Goal: Task Accomplishment & Management: Use online tool/utility

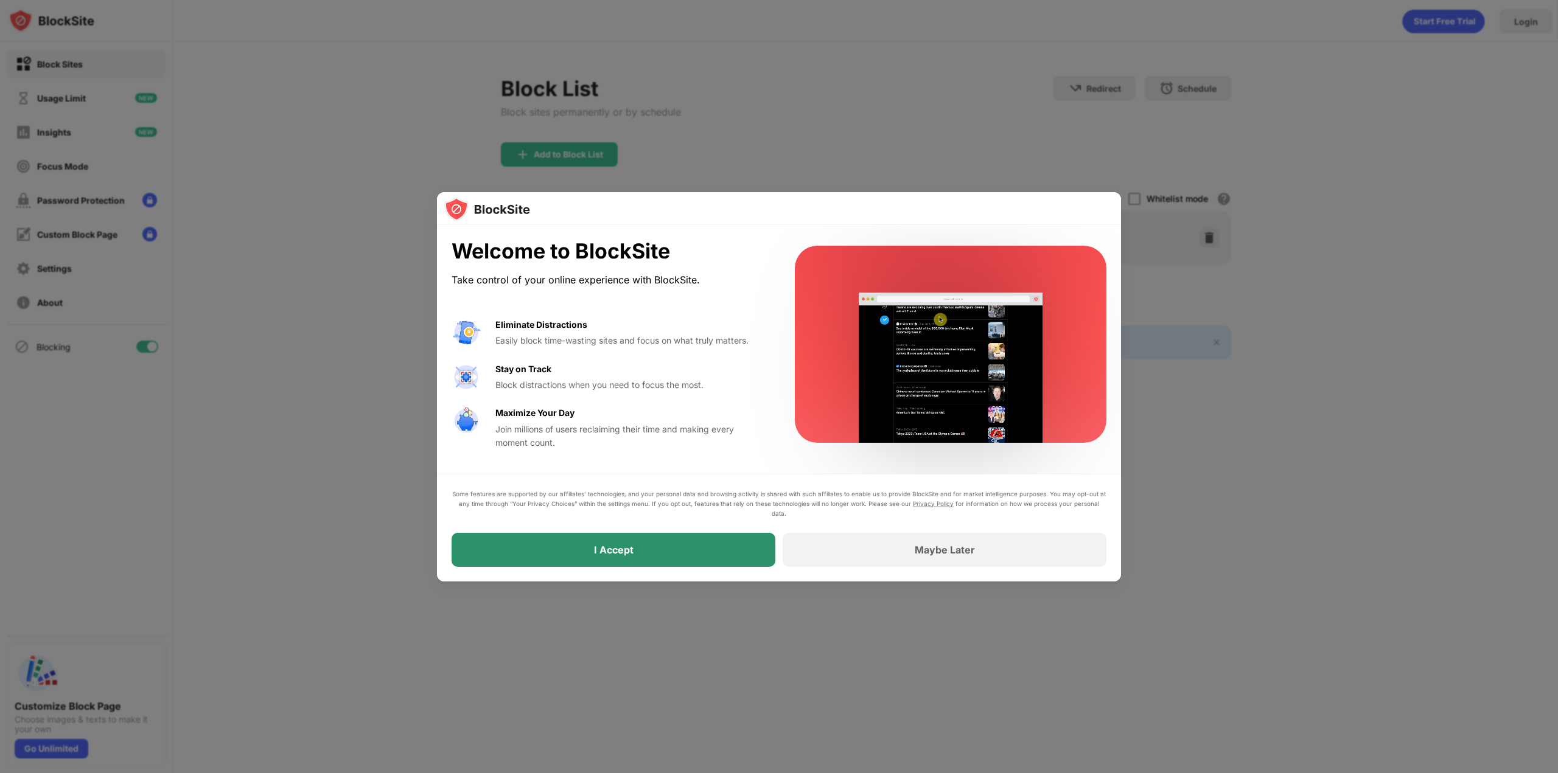
click at [711, 546] on div "I Accept" at bounding box center [613, 550] width 324 height 34
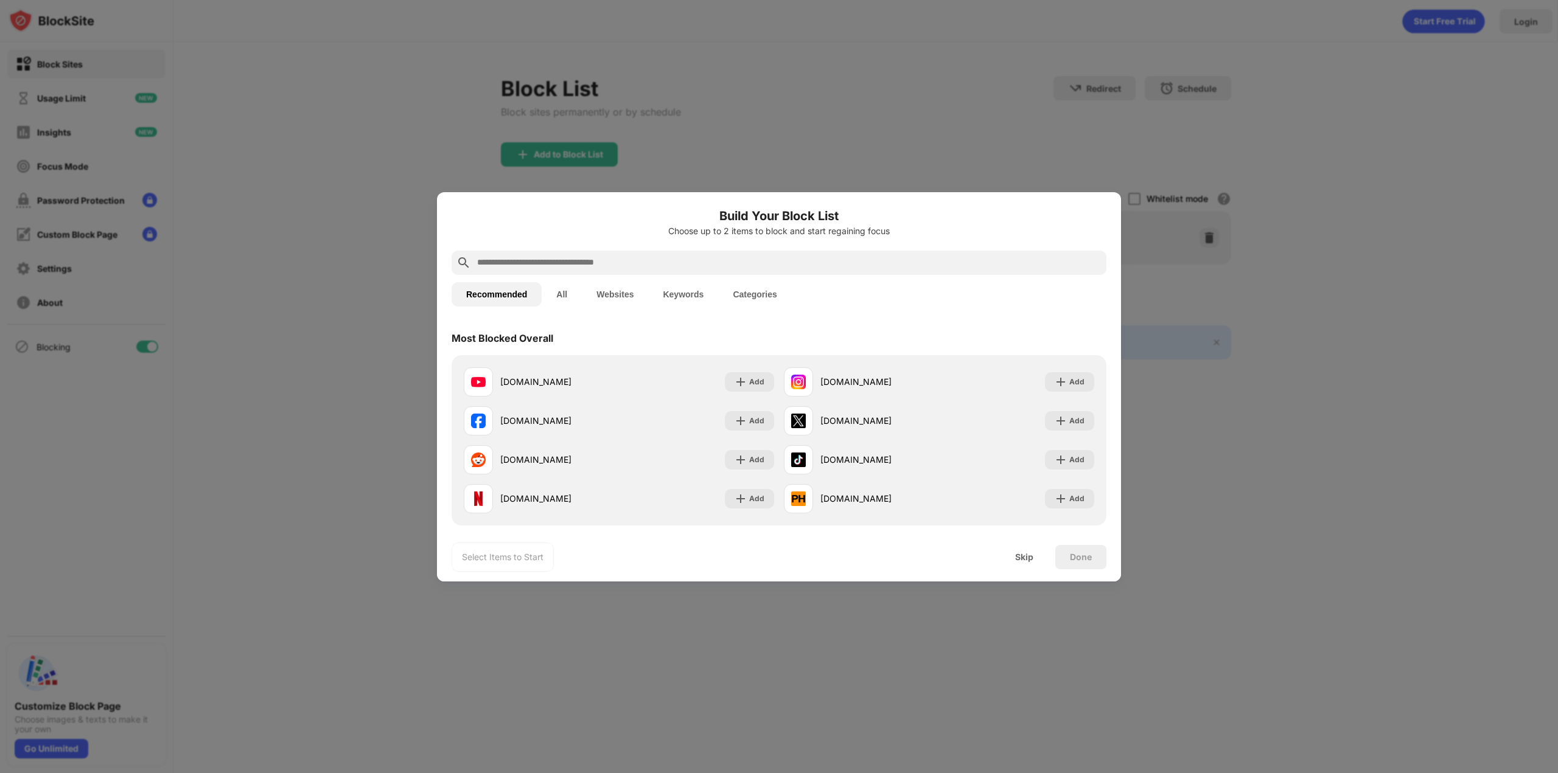
click at [1029, 558] on div "Skip" at bounding box center [1024, 557] width 18 height 10
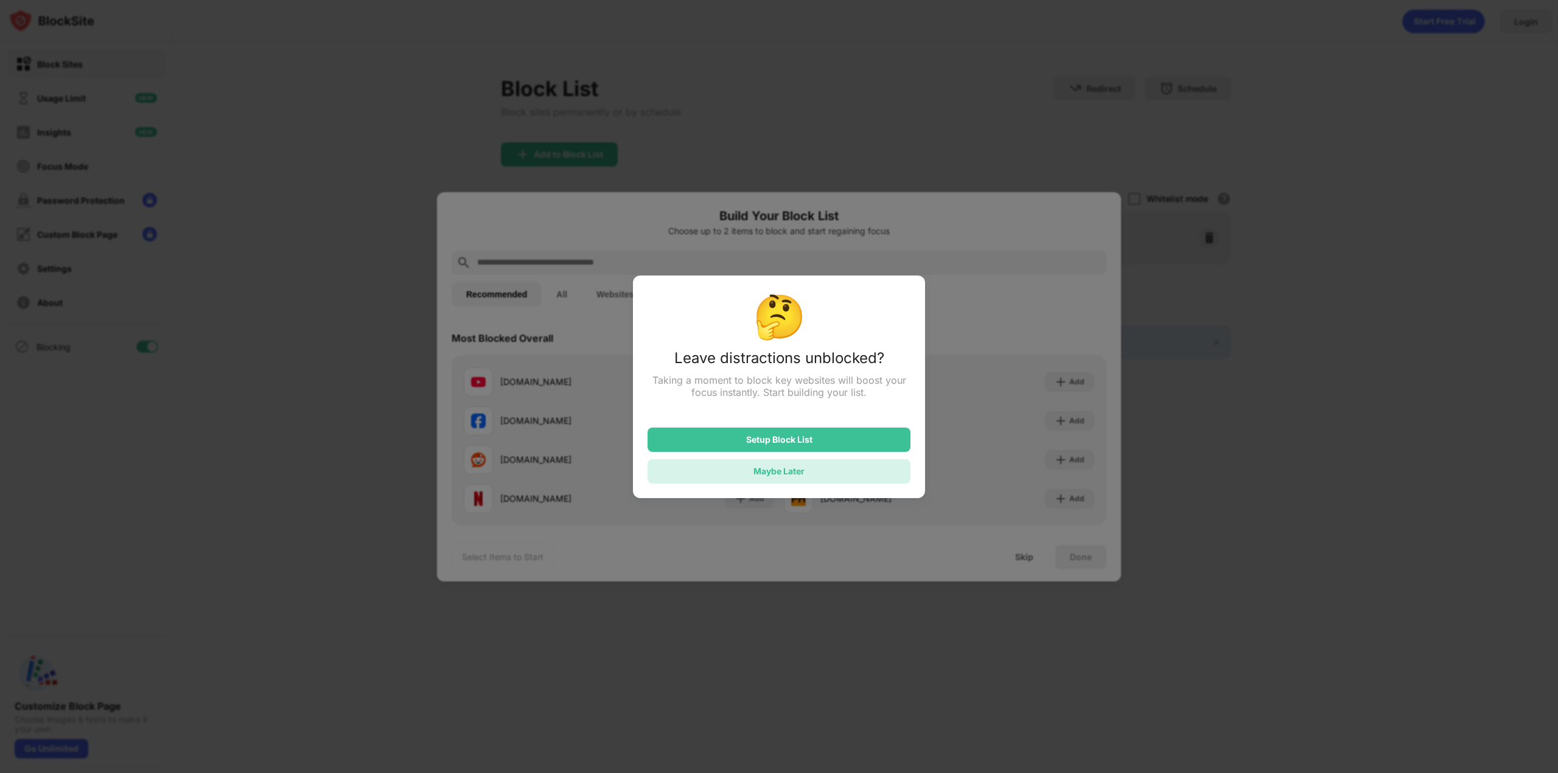
click at [798, 473] on div "Maybe Later" at bounding box center [778, 471] width 51 height 10
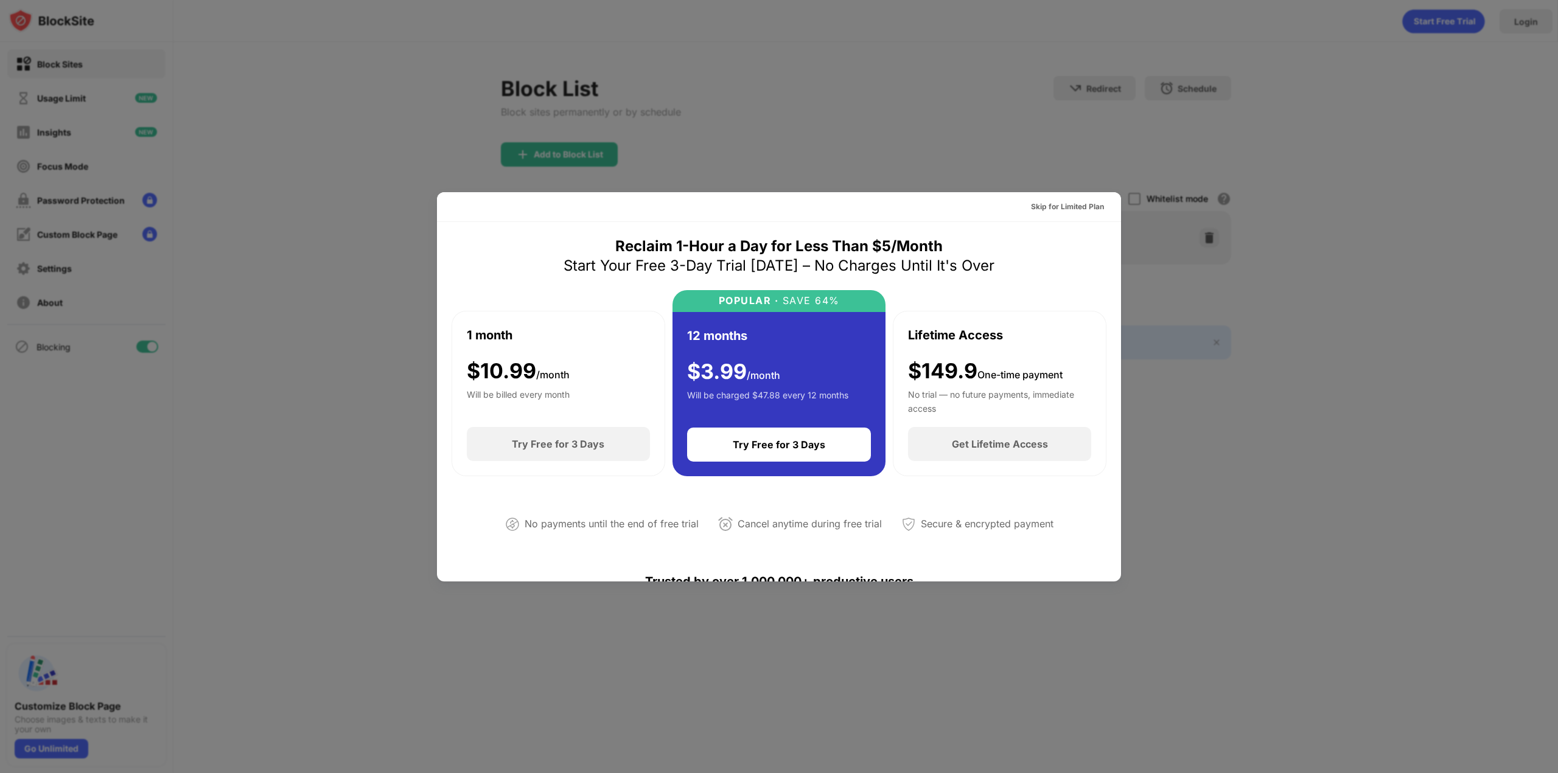
click at [1243, 406] on div at bounding box center [779, 386] width 1558 height 773
click at [1054, 210] on div "Skip for Limited Plan" at bounding box center [1067, 207] width 73 height 12
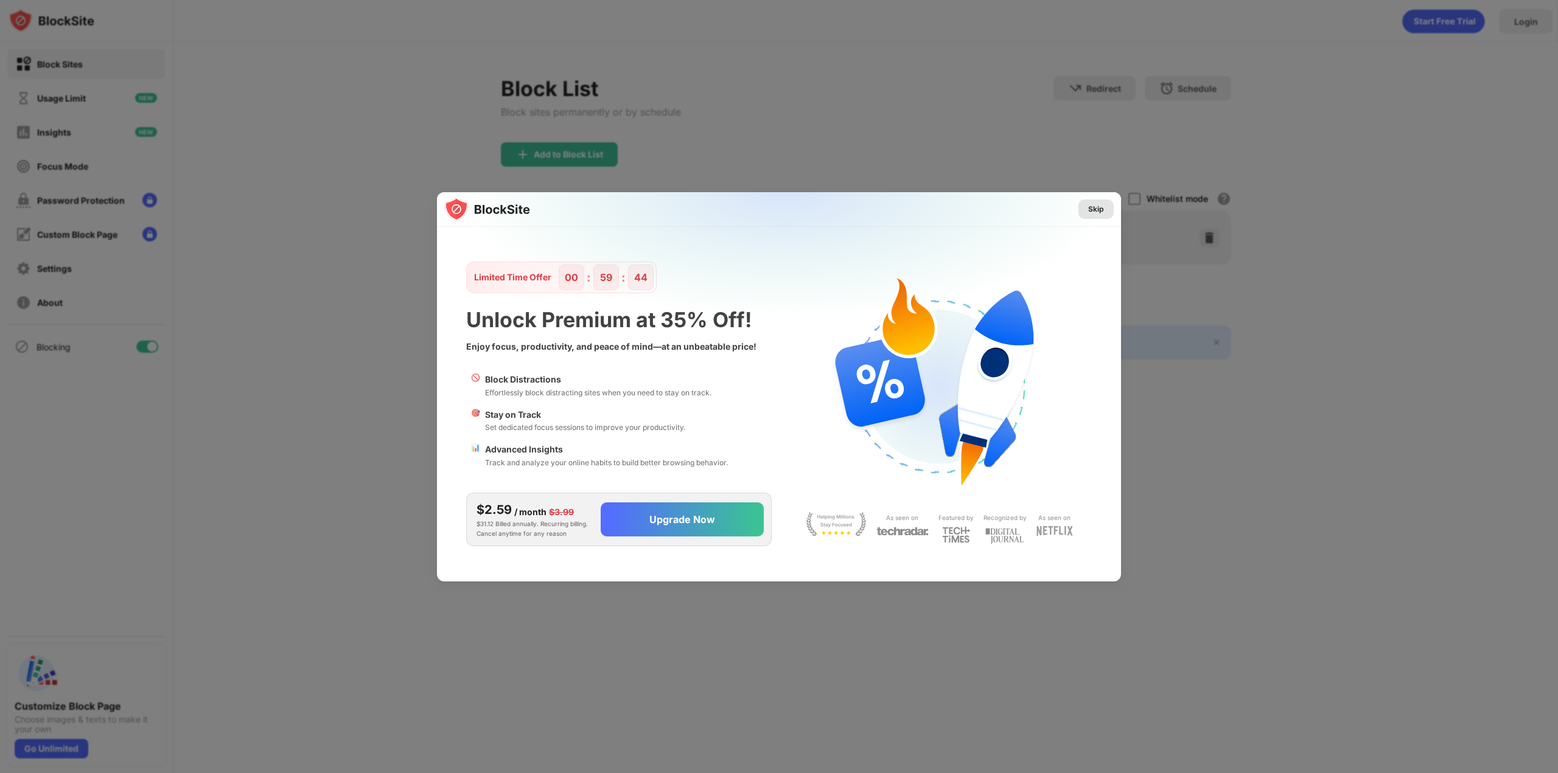
click at [1092, 210] on div "Skip" at bounding box center [1096, 209] width 16 height 12
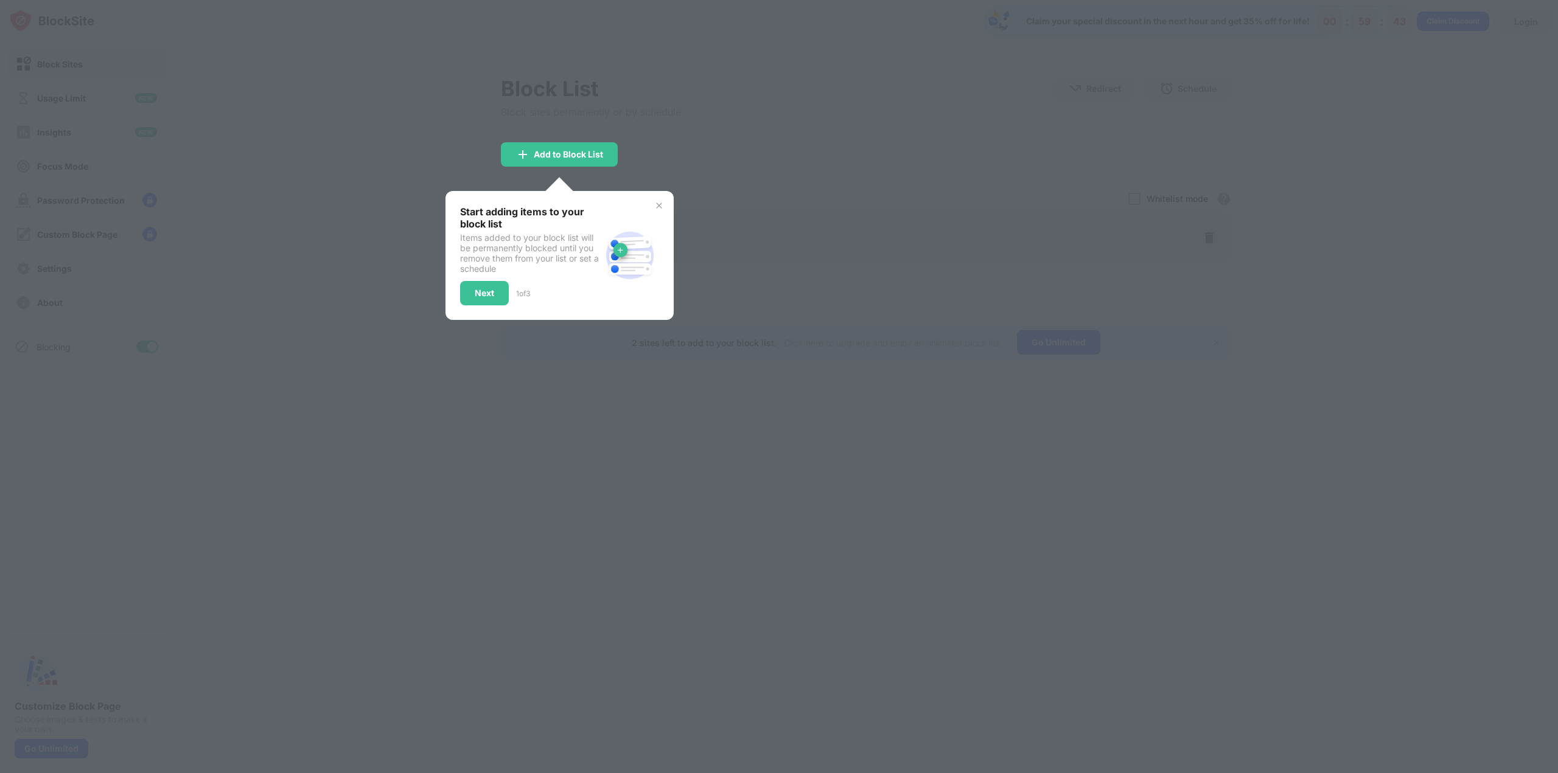
click at [497, 295] on div "Next" at bounding box center [484, 293] width 49 height 24
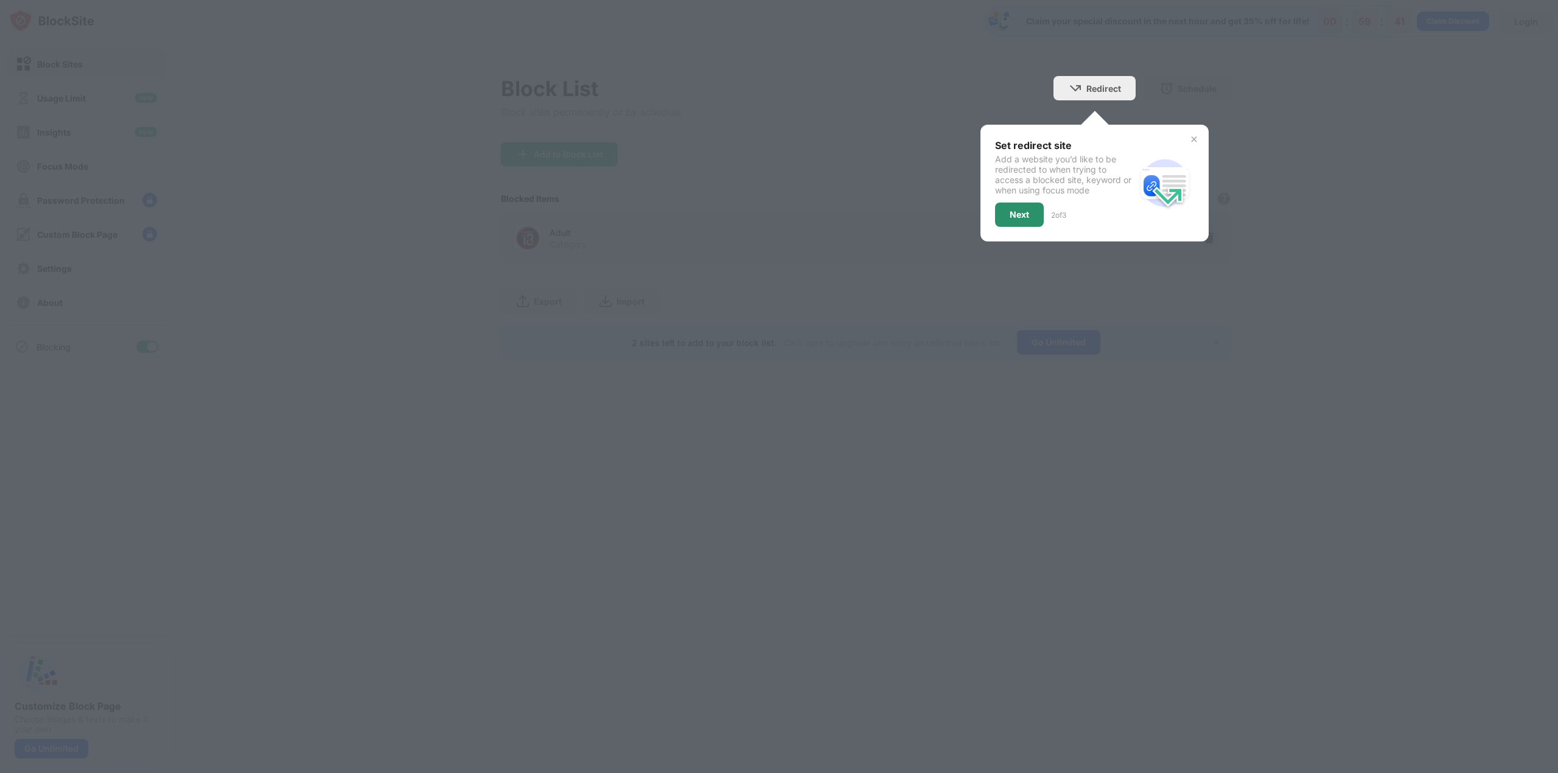
click at [1003, 216] on div "Next" at bounding box center [1019, 215] width 49 height 24
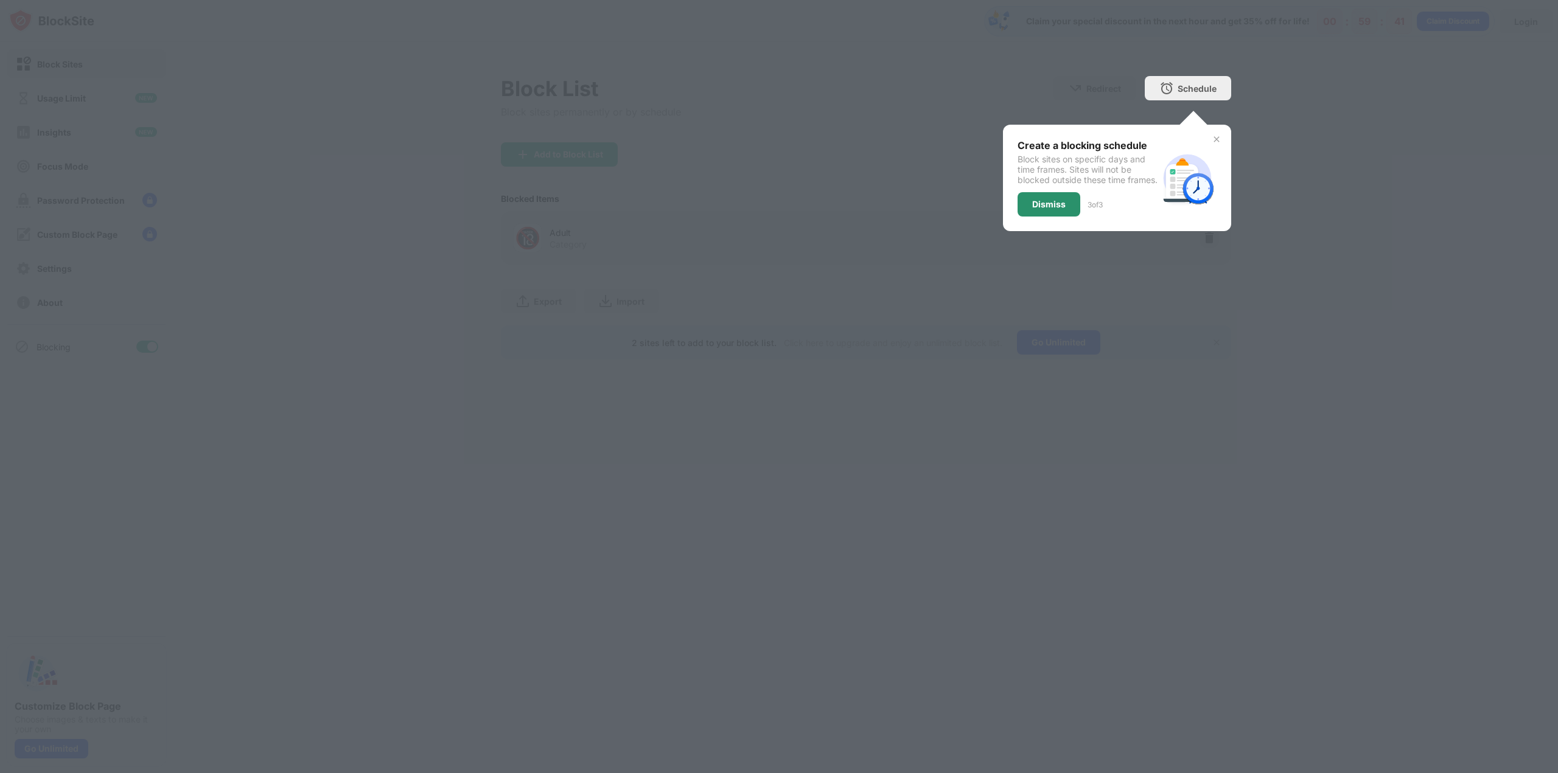
click at [1050, 217] on div "Dismiss" at bounding box center [1048, 204] width 63 height 24
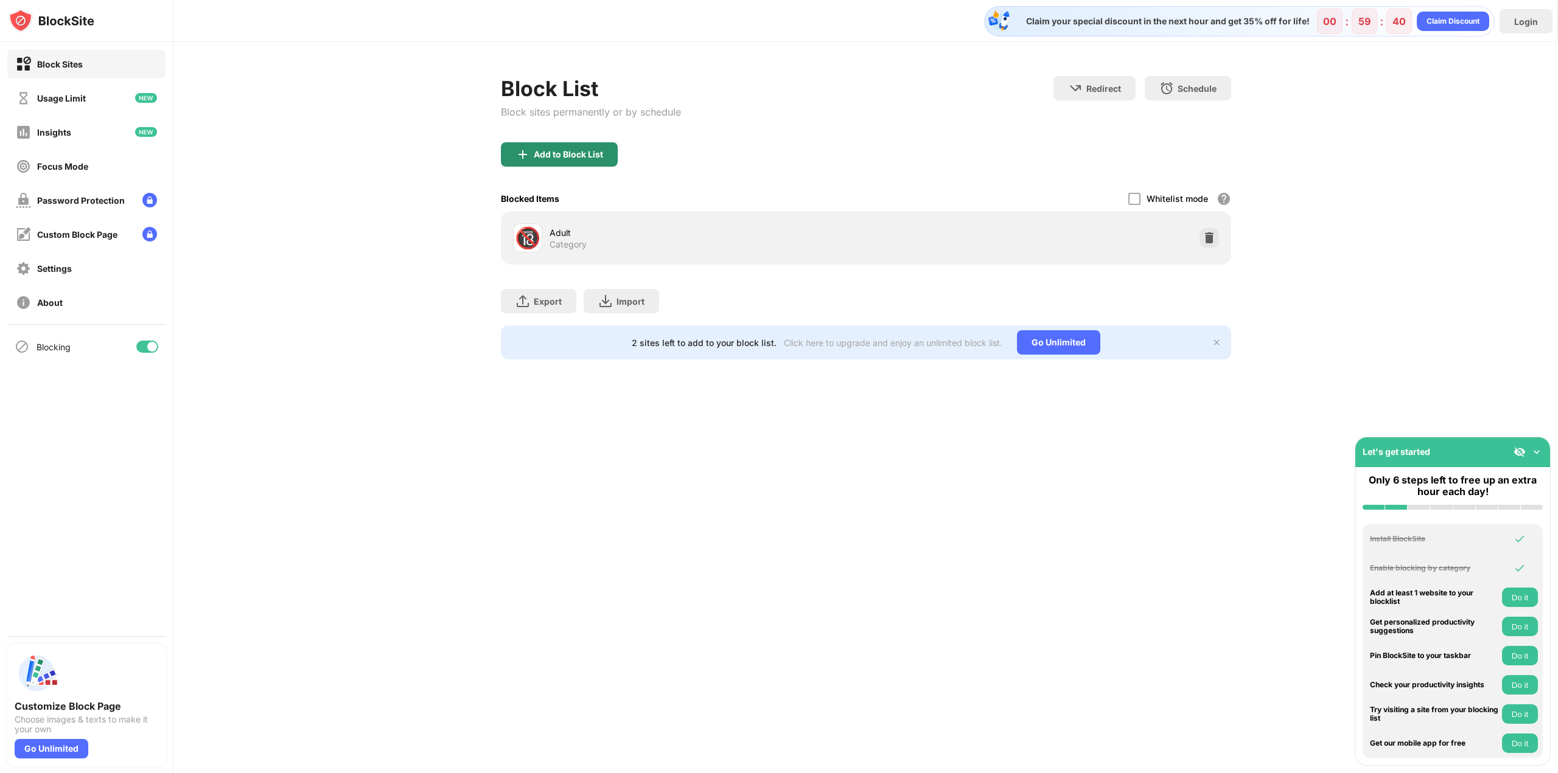
click at [591, 145] on div "Add to Block List" at bounding box center [559, 154] width 117 height 24
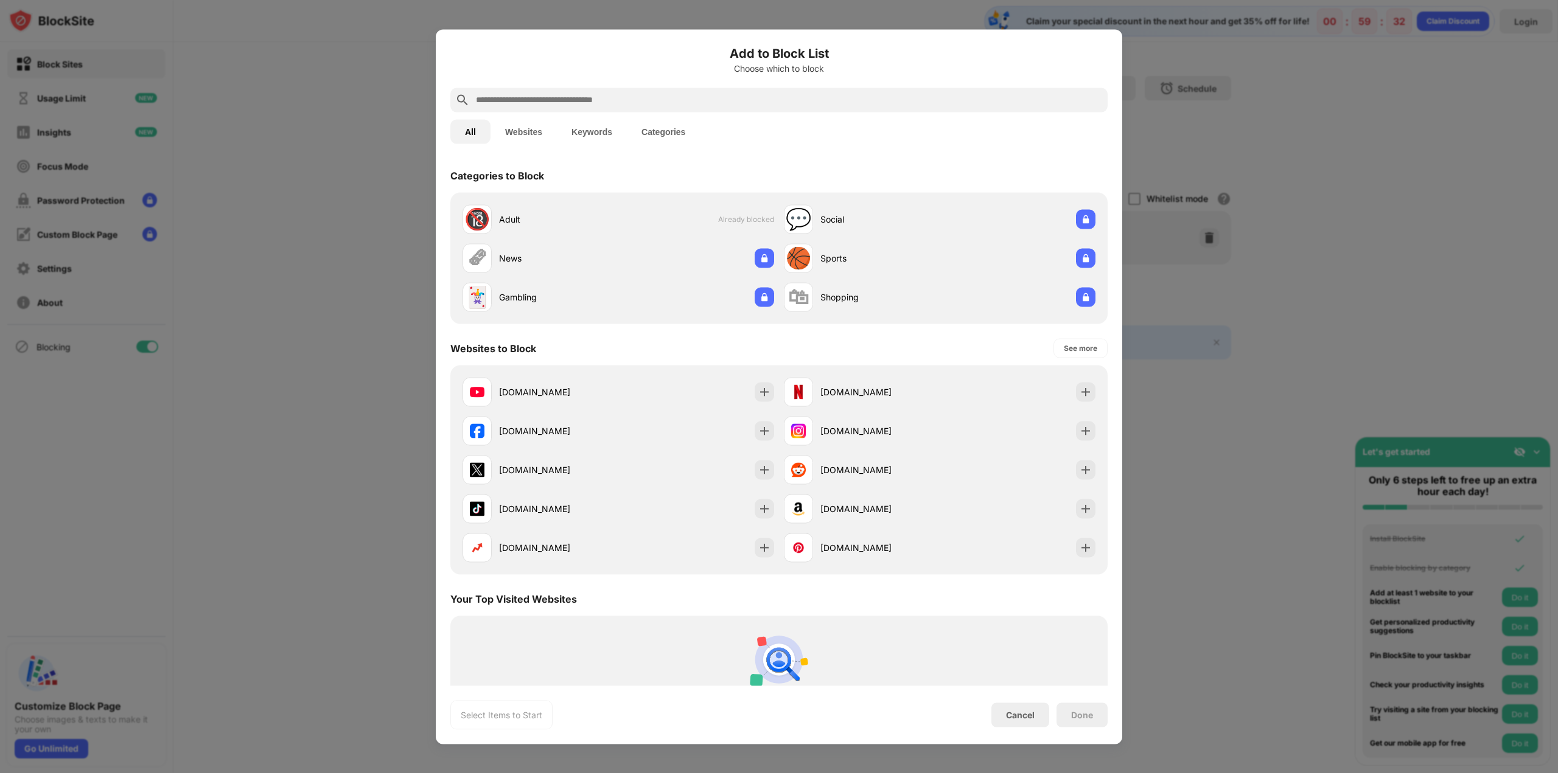
click at [610, 96] on input "text" at bounding box center [789, 99] width 628 height 15
paste input "**********"
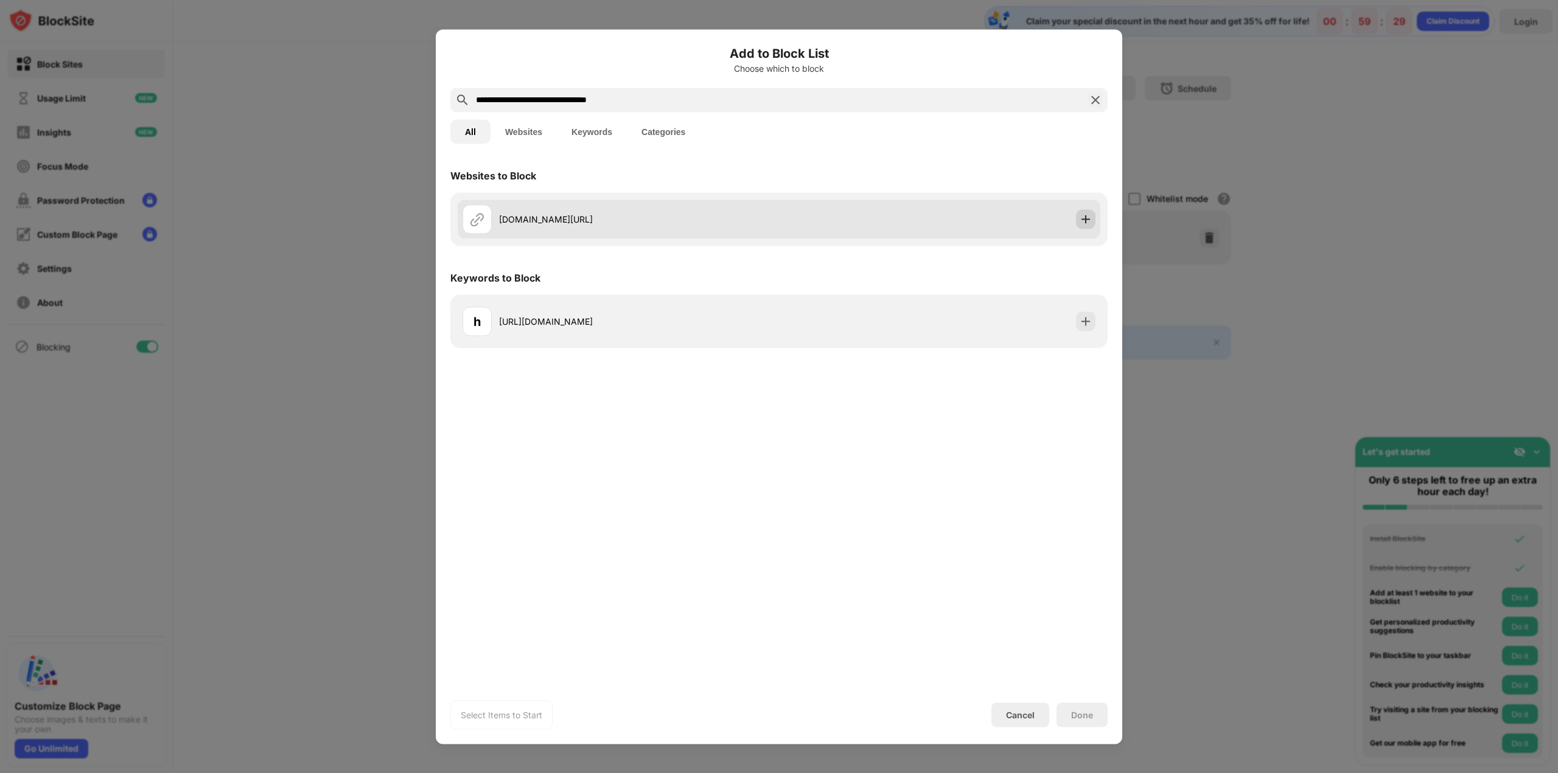
type input "**********"
click at [1087, 221] on img at bounding box center [1085, 219] width 12 height 12
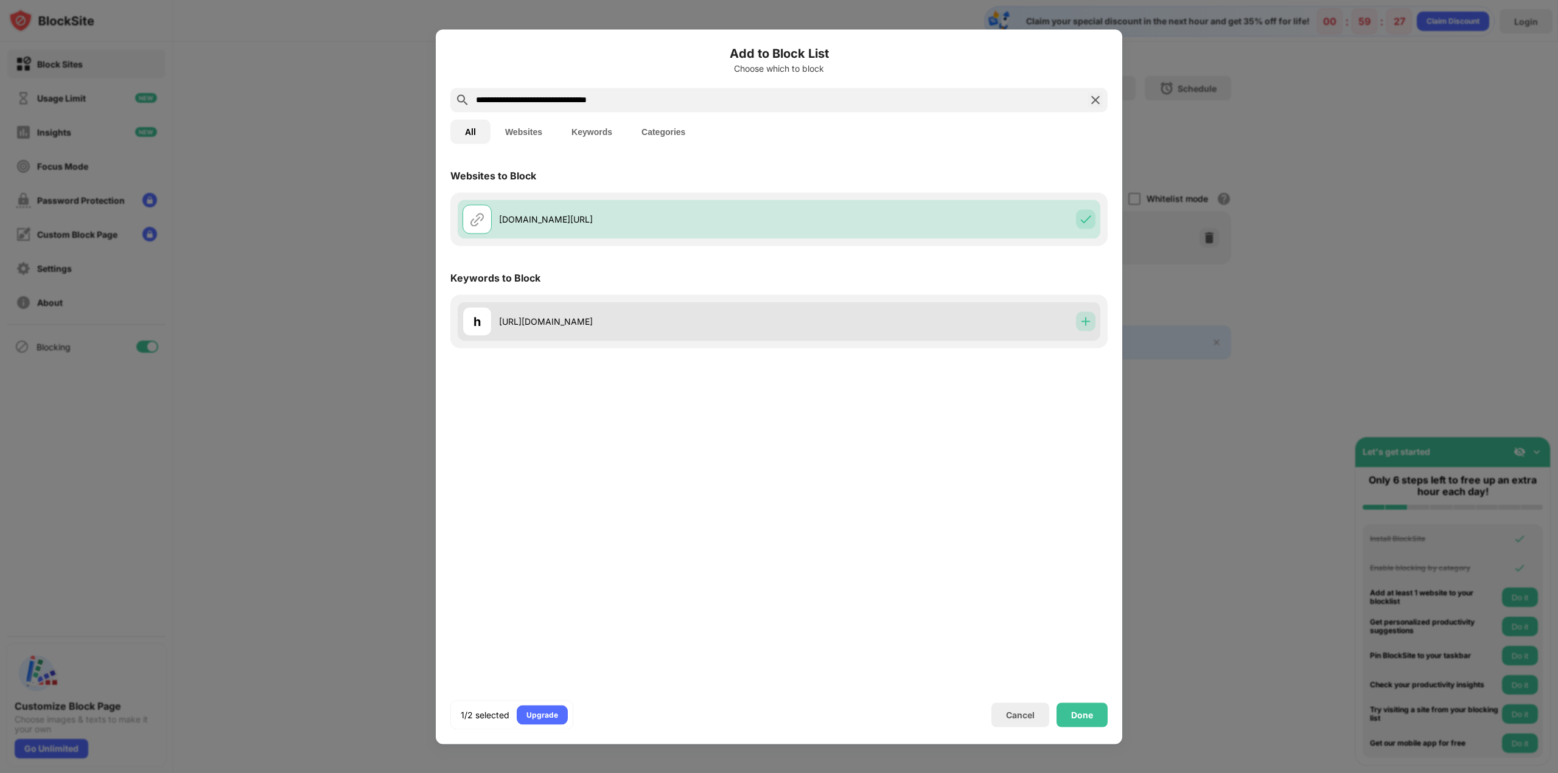
click at [1084, 325] on img at bounding box center [1085, 321] width 12 height 12
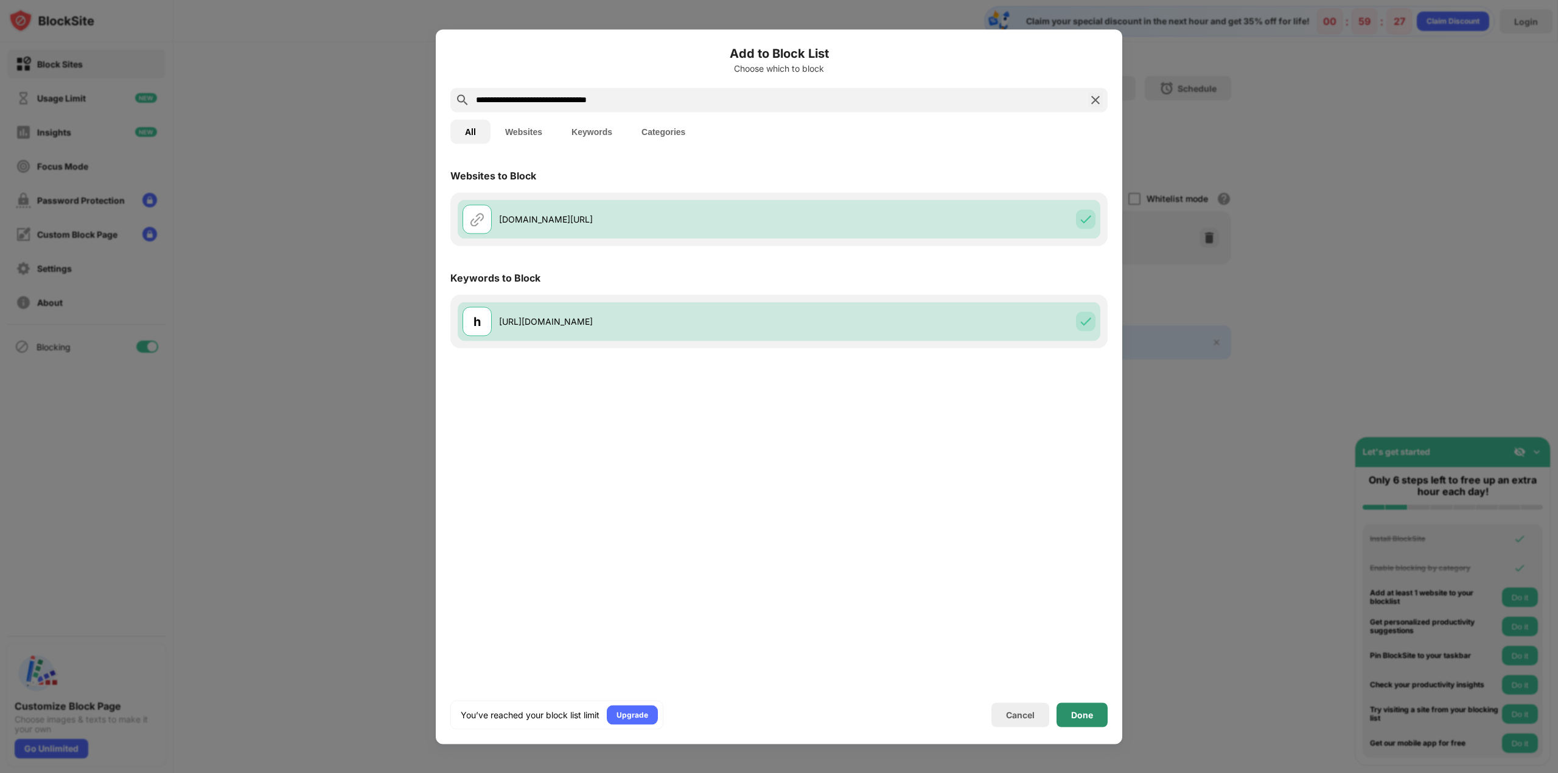
click at [1101, 706] on div "Done" at bounding box center [1081, 715] width 51 height 24
